Goal: Navigation & Orientation: Find specific page/section

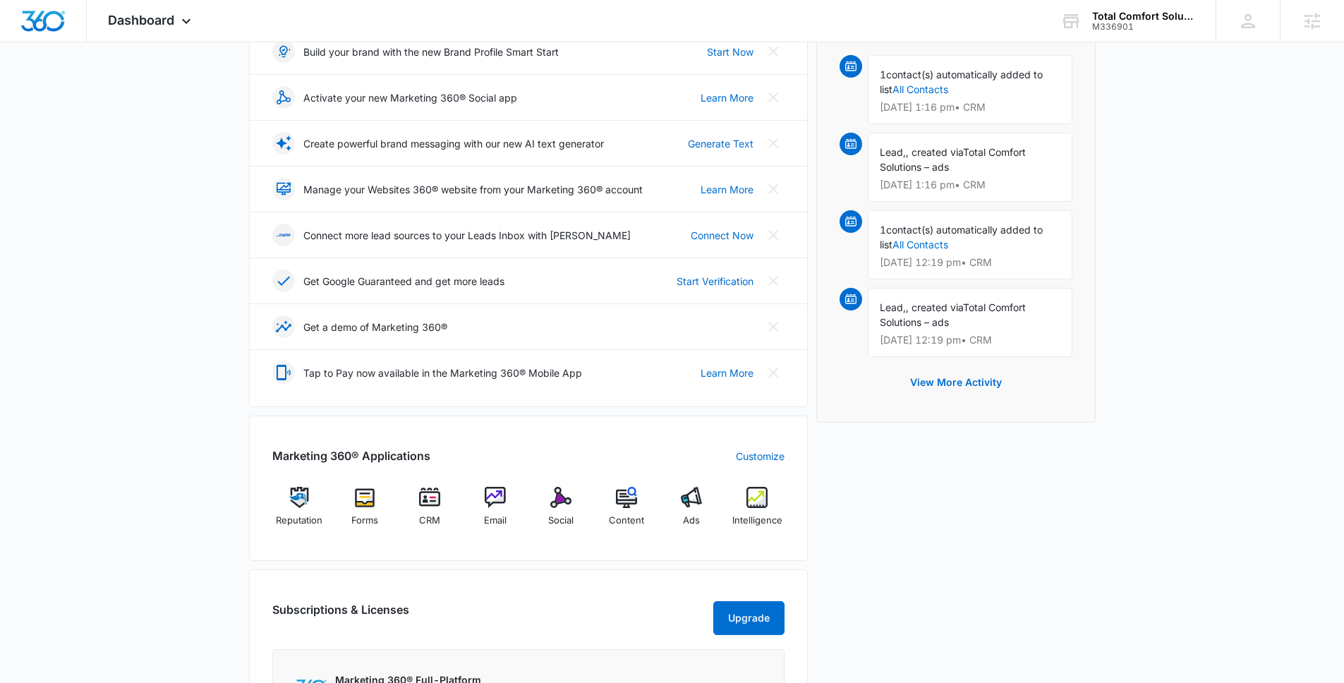
scroll to position [230, 0]
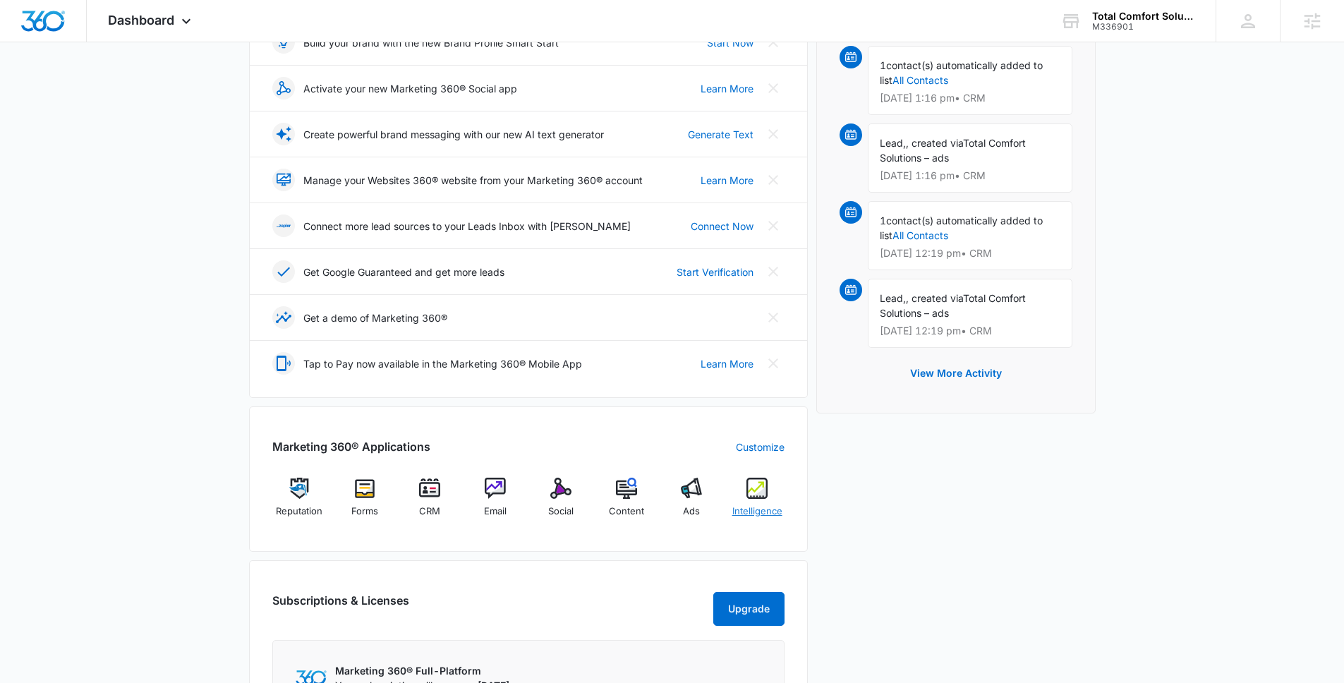
click at [758, 493] on img at bounding box center [756, 488] width 21 height 21
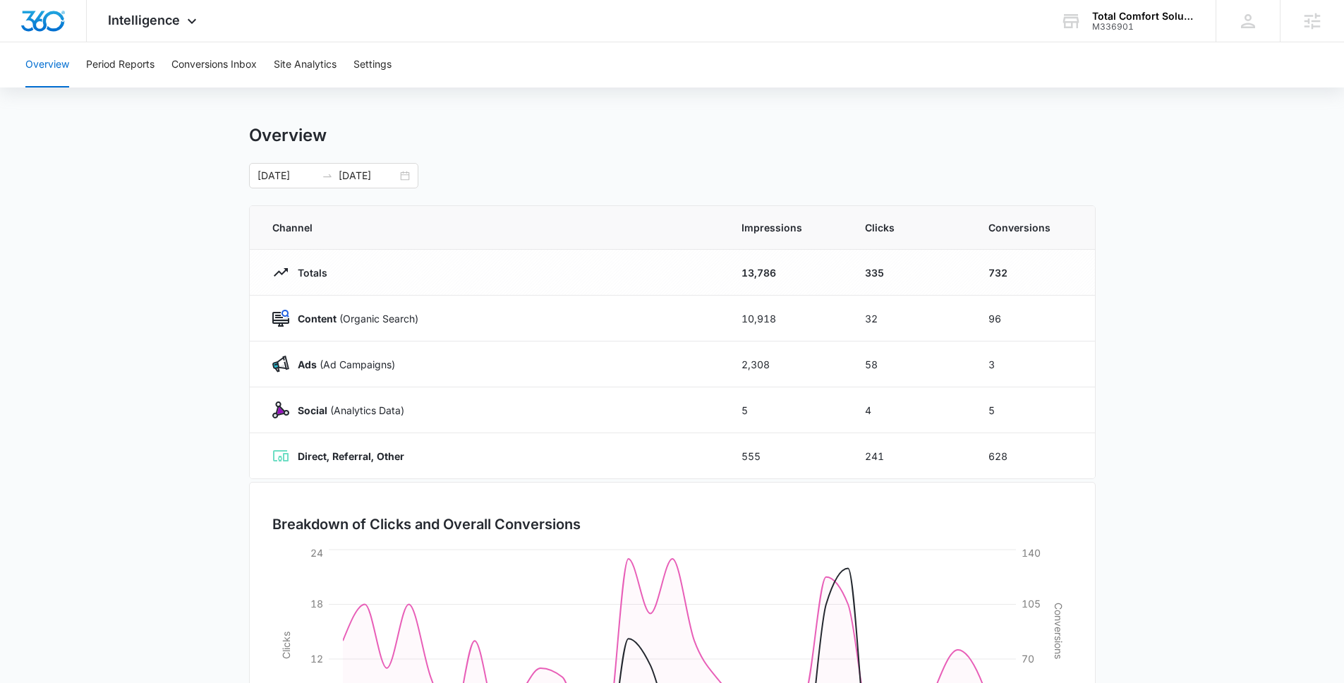
scroll to position [190, 0]
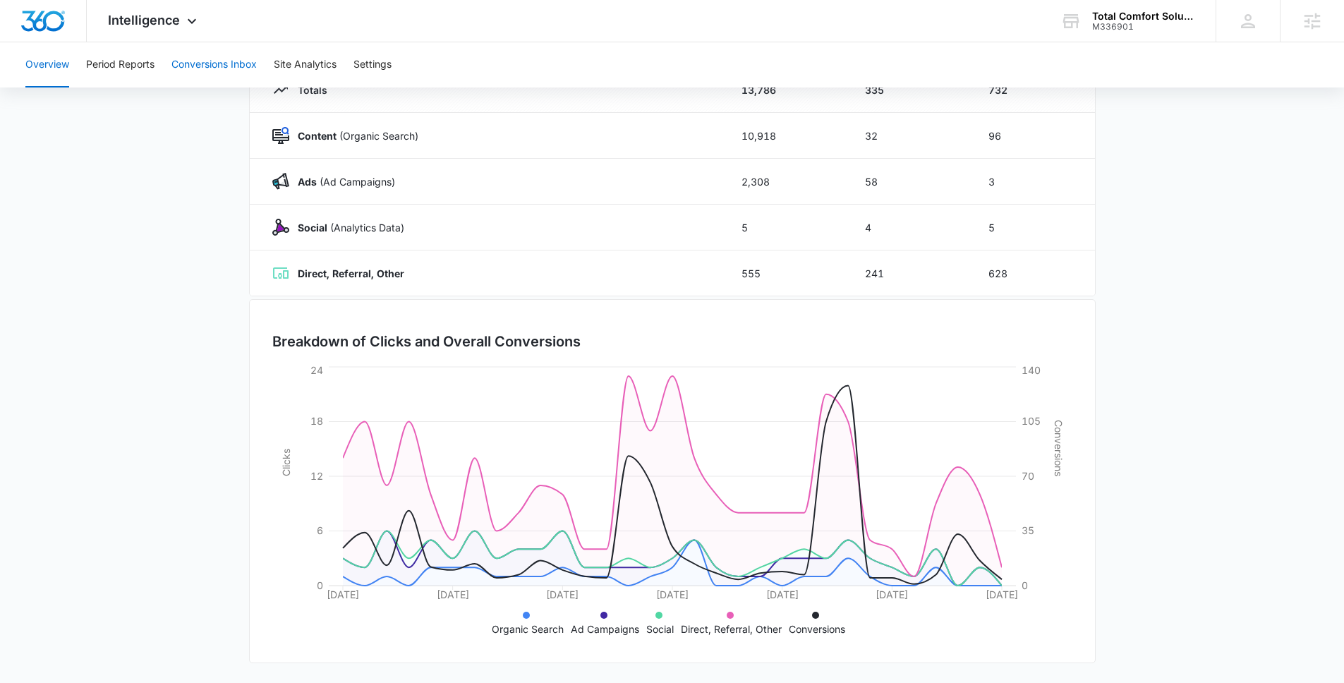
click at [184, 63] on button "Conversions Inbox" at bounding box center [213, 64] width 85 height 45
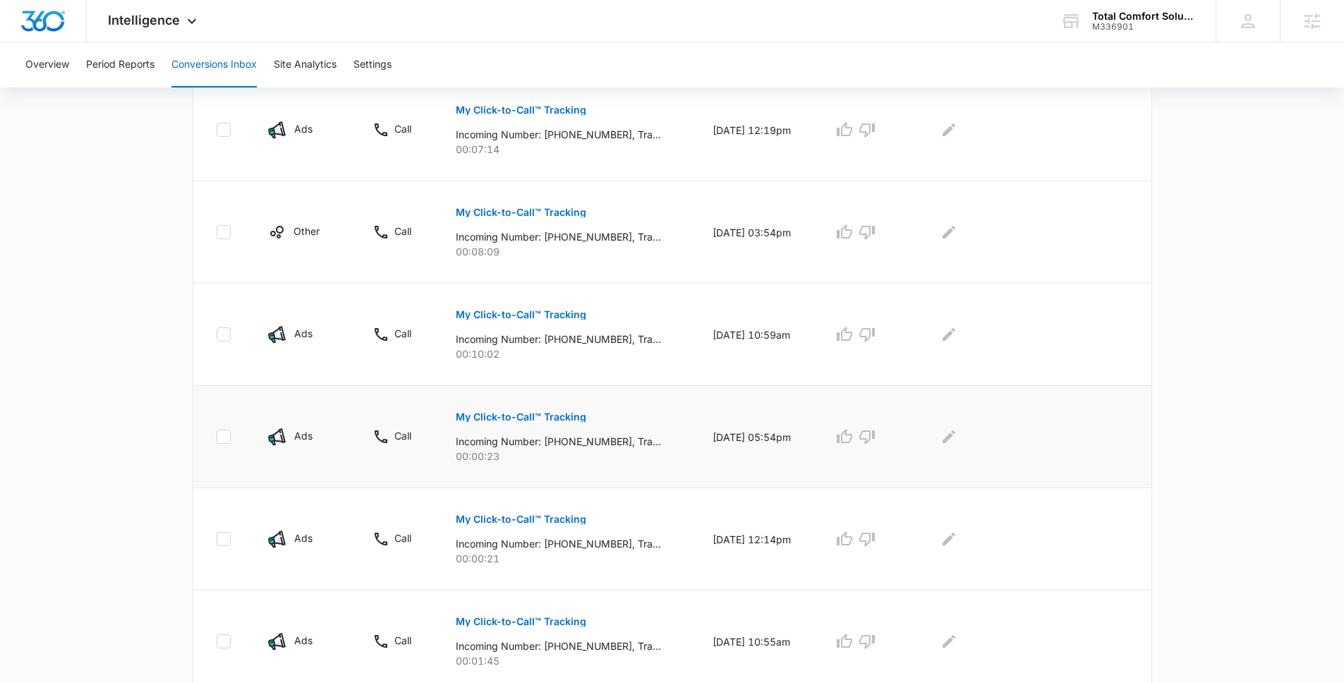
scroll to position [529, 0]
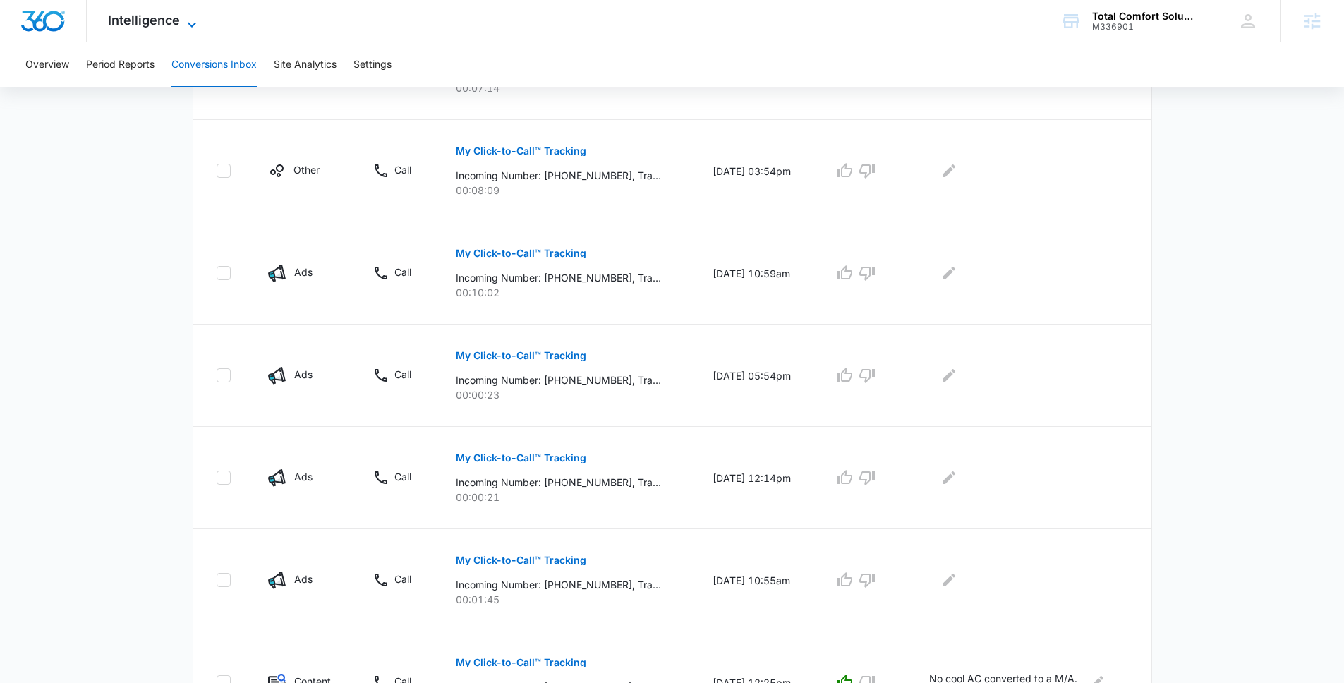
click at [121, 13] on span "Intelligence" at bounding box center [144, 20] width 72 height 15
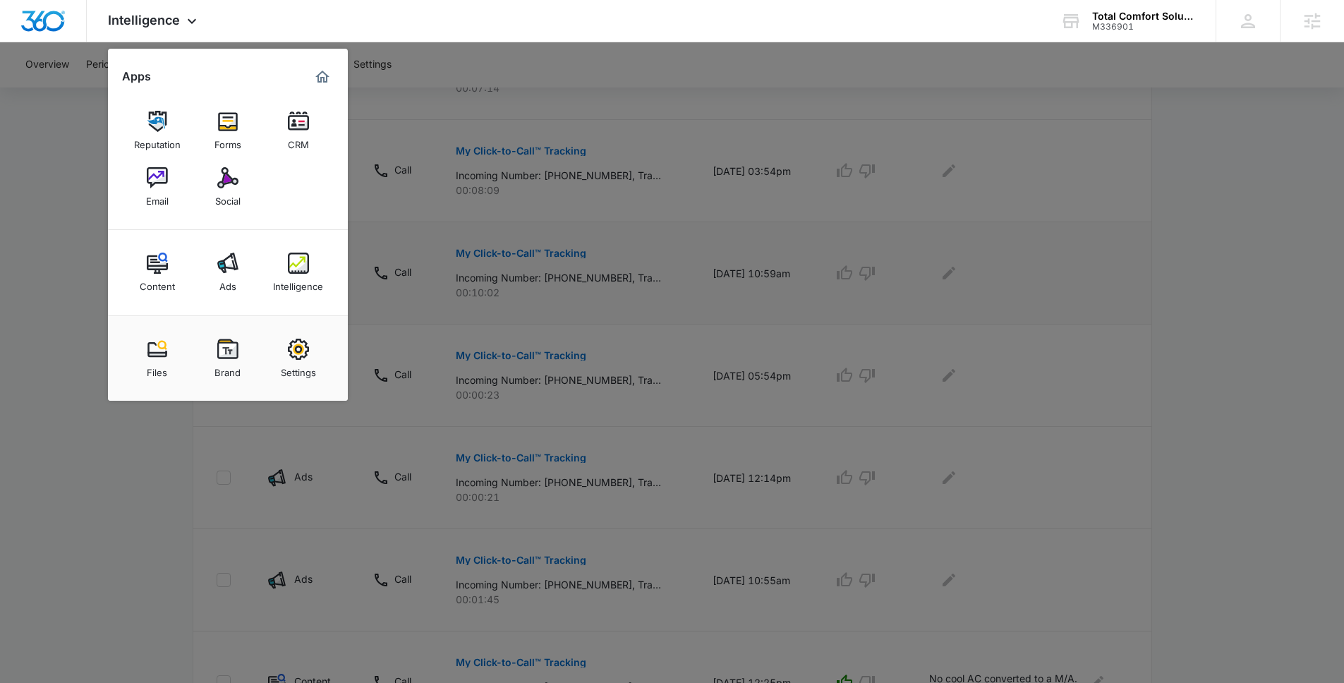
click at [204, 271] on link "Ads" at bounding box center [228, 272] width 54 height 54
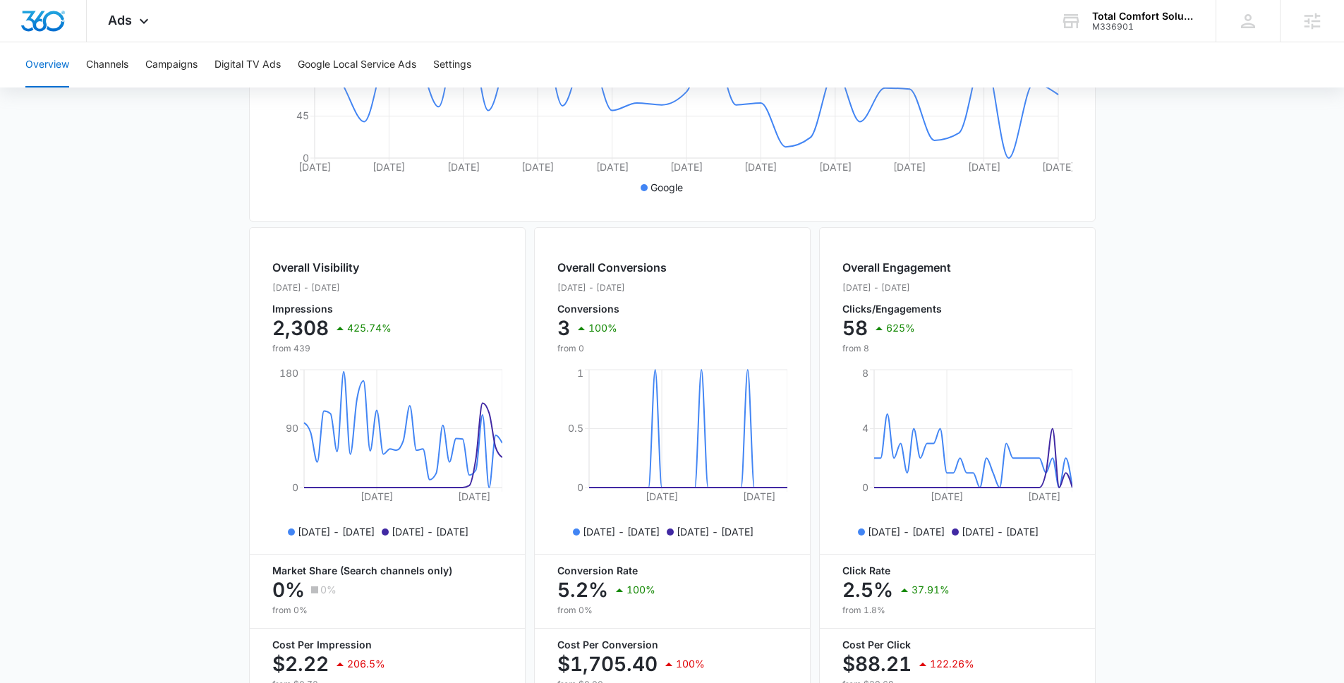
scroll to position [473, 0]
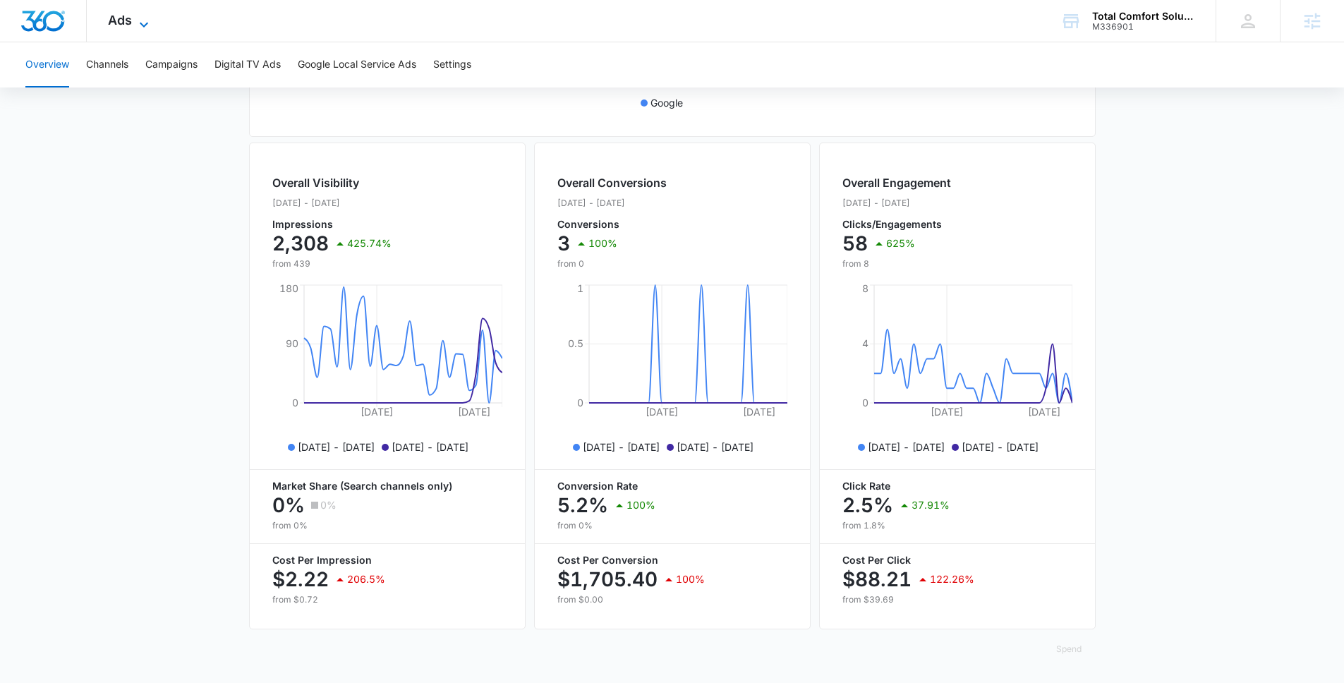
click at [122, 23] on span "Ads" at bounding box center [120, 20] width 24 height 15
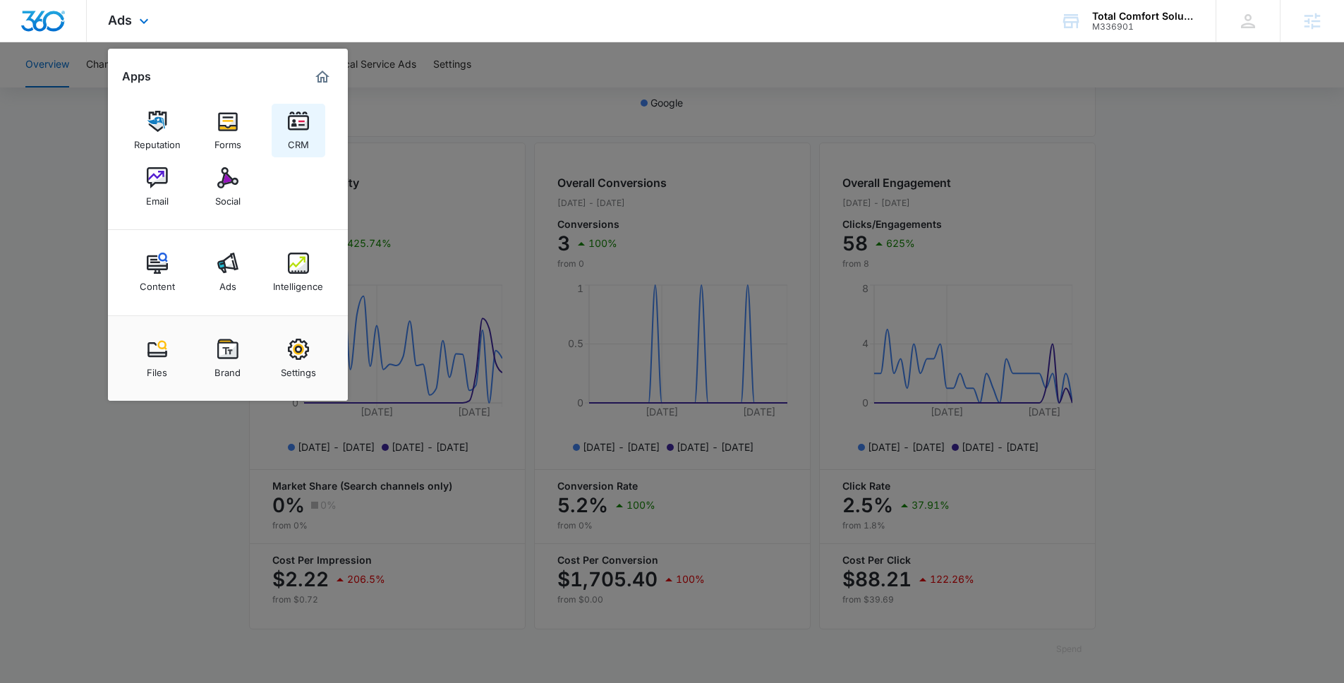
click at [303, 135] on div "CRM" at bounding box center [298, 141] width 21 height 18
